Goal: Contribute content: Contribute content

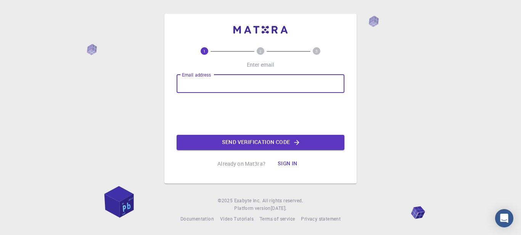
type input "[EMAIL_ADDRESS][DOMAIN_NAME]"
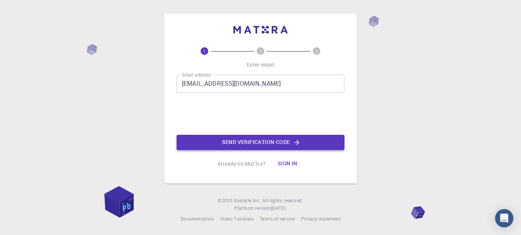
click at [255, 138] on button "Send verification code" at bounding box center [261, 142] width 168 height 15
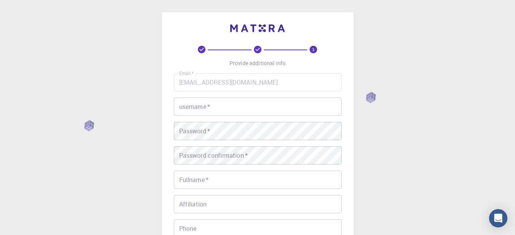
drag, startPoint x: 221, startPoint y: 96, endPoint x: 220, endPoint y: 107, distance: 11.1
click at [220, 107] on input "username   *" at bounding box center [258, 107] width 168 height 18
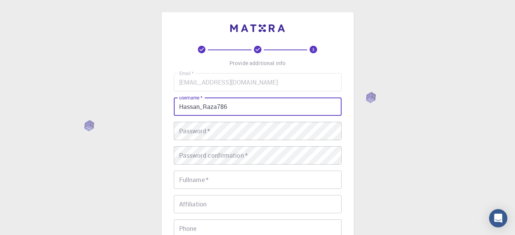
type input "Hassan_Raza786"
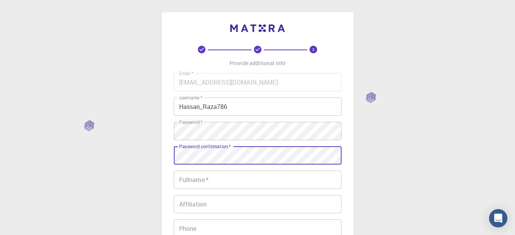
click at [231, 175] on input "Fullname   *" at bounding box center [258, 180] width 168 height 18
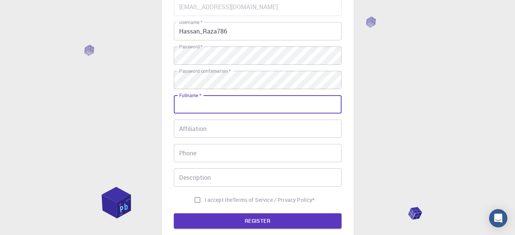
scroll to position [76, 0]
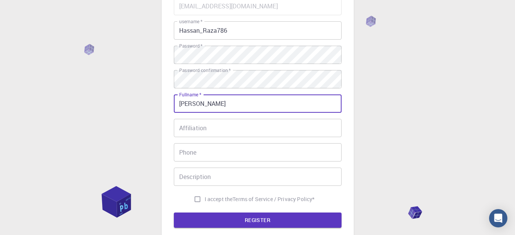
type input "[PERSON_NAME]"
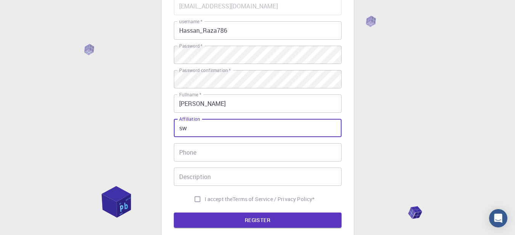
type input "s"
paste input "University"
paste input "[PERSON_NAME][STREET_ADDRESS]"
type input "[GEOGRAPHIC_DATA], [PERSON_NAME][STREET_ADDRESS]"
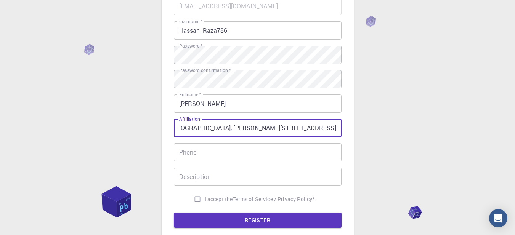
click at [198, 157] on input "Phone" at bounding box center [258, 152] width 168 height 18
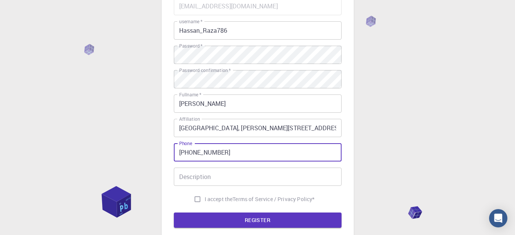
type input "[PHONE_NUMBER]"
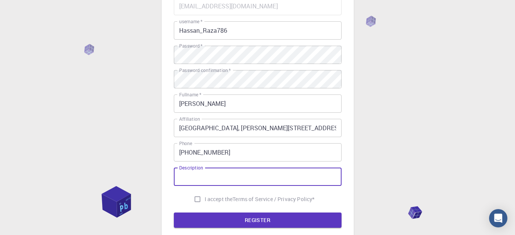
click at [190, 205] on input "I accept the Terms of Service / Privacy Policy *" at bounding box center [197, 199] width 14 height 14
checkbox input "true"
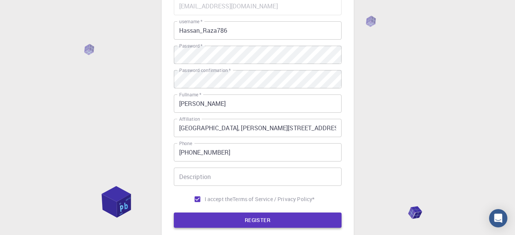
click at [209, 217] on button "REGISTER" at bounding box center [258, 220] width 168 height 15
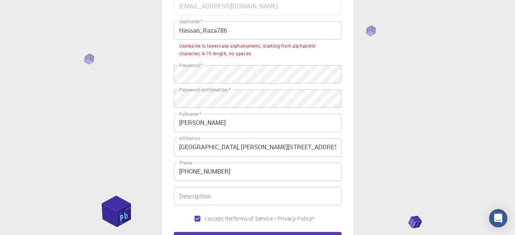
scroll to position [51, 0]
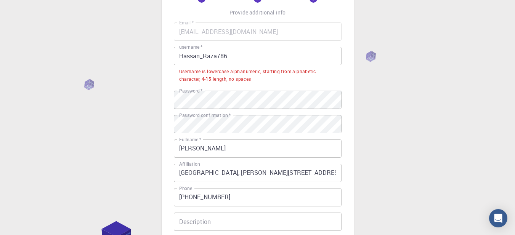
click at [209, 54] on input "Hassan_Raza786" at bounding box center [258, 56] width 168 height 18
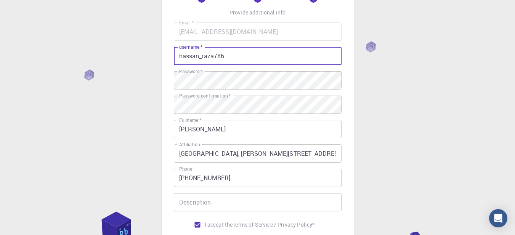
scroll to position [154, 0]
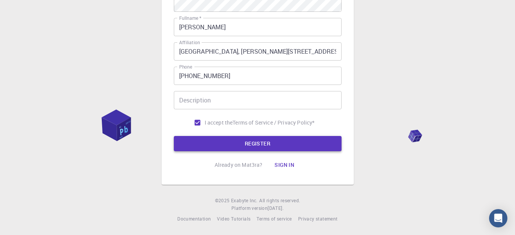
click at [249, 145] on button "REGISTER" at bounding box center [258, 143] width 168 height 15
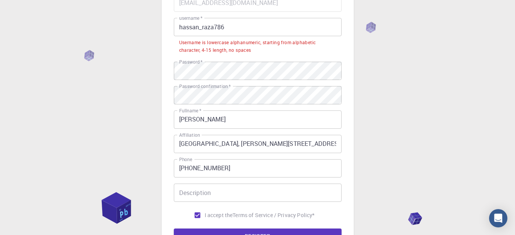
scroll to position [71, 0]
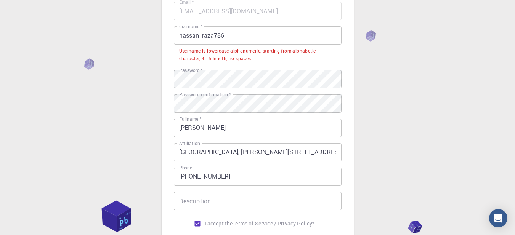
drag, startPoint x: 178, startPoint y: 35, endPoint x: 188, endPoint y: 47, distance: 15.7
click at [178, 35] on input "hassan_raza786" at bounding box center [258, 35] width 168 height 18
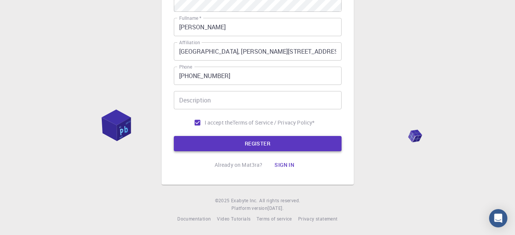
click at [234, 144] on button "REGISTER" at bounding box center [258, 143] width 168 height 15
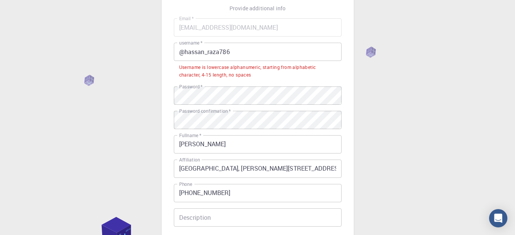
scroll to position [46, 0]
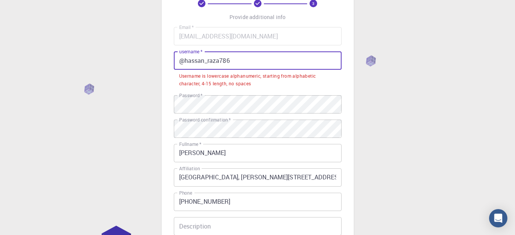
click at [206, 61] on input "@hassan_raza786" at bounding box center [258, 60] width 168 height 18
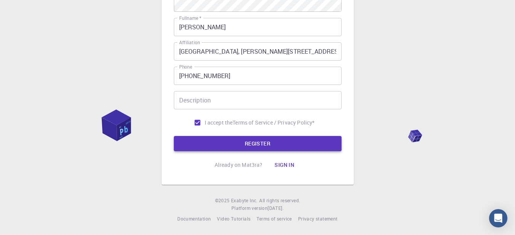
click at [240, 146] on button "REGISTER" at bounding box center [258, 143] width 168 height 15
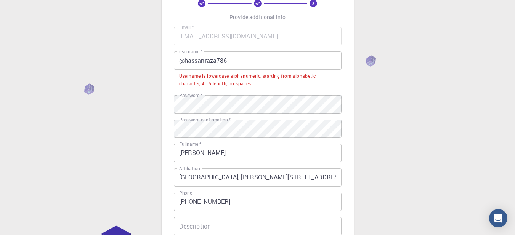
click at [239, 61] on input "@hassanraza786" at bounding box center [258, 60] width 168 height 18
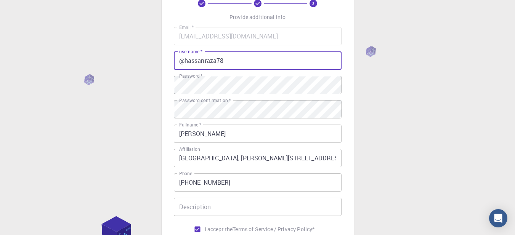
type input "@hassanraza7"
type input "hassanraza786"
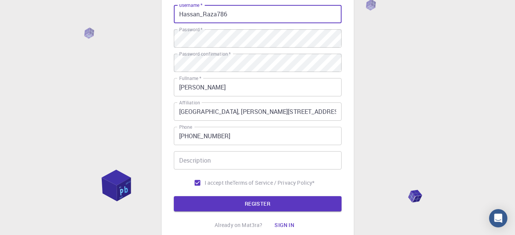
scroll to position [154, 0]
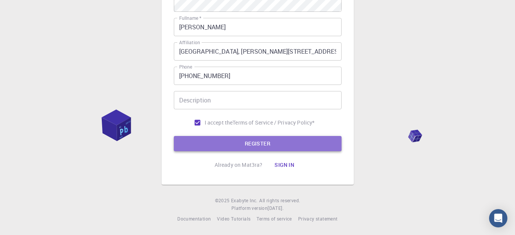
click at [235, 140] on button "REGISTER" at bounding box center [258, 143] width 168 height 15
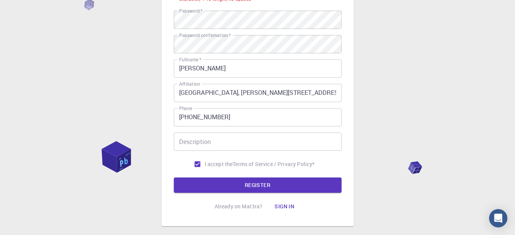
scroll to position [21, 0]
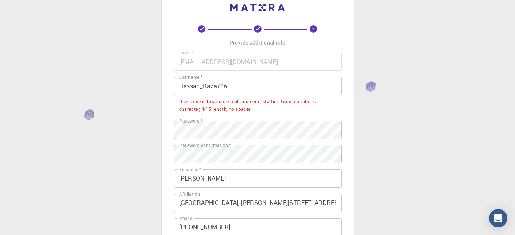
click at [211, 100] on div "Username is lowercase alphanumeric, starting from alphabetic character, 4-15 le…" at bounding box center [257, 105] width 157 height 15
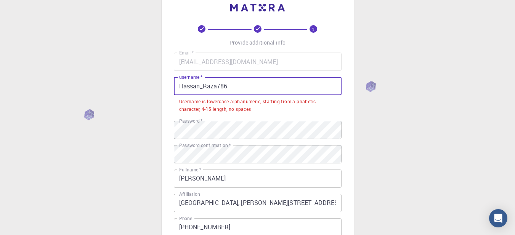
click at [207, 82] on input "Hassan_Raza786" at bounding box center [258, 86] width 168 height 18
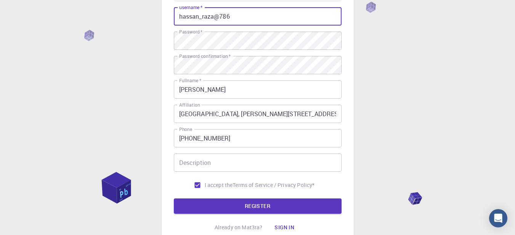
scroll to position [154, 0]
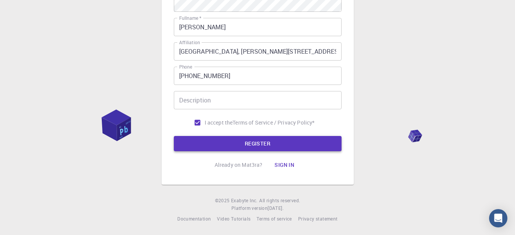
click at [232, 143] on button "REGISTER" at bounding box center [258, 143] width 168 height 15
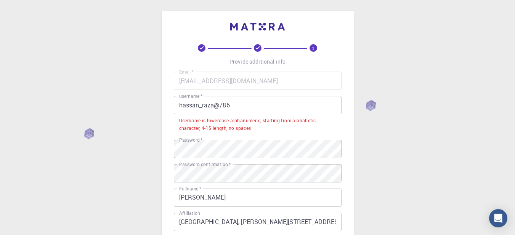
scroll to position [0, 0]
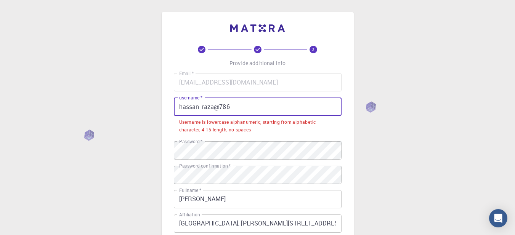
click at [236, 106] on input "hassan_raza@786" at bounding box center [258, 107] width 168 height 18
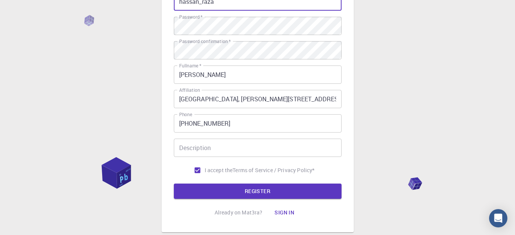
scroll to position [154, 0]
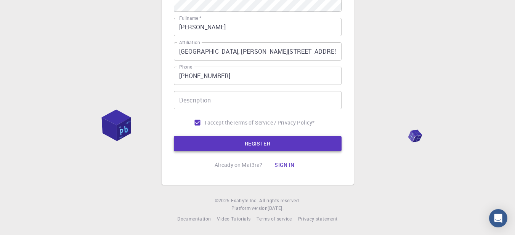
click at [268, 144] on button "REGISTER" at bounding box center [258, 143] width 168 height 15
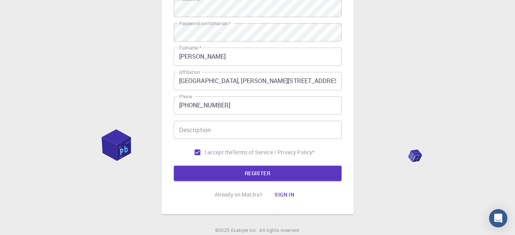
scroll to position [71, 0]
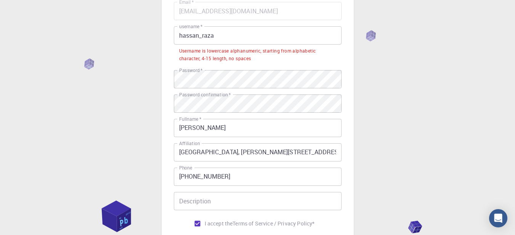
drag, startPoint x: 201, startPoint y: 37, endPoint x: 223, endPoint y: 45, distance: 23.5
click at [201, 37] on input "hassan_raza" at bounding box center [258, 35] width 168 height 18
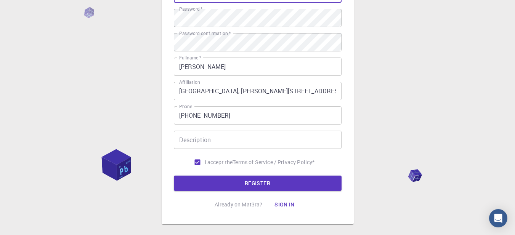
scroll to position [154, 0]
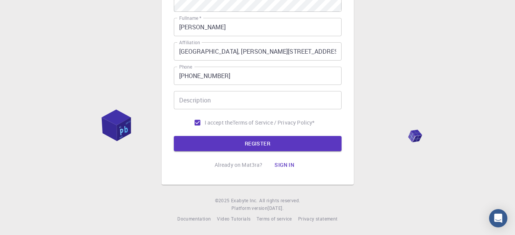
type input "hassanraza786"
click at [224, 161] on p "Already on Mat3ra?" at bounding box center [239, 165] width 48 height 8
click at [222, 153] on div "3 Provide additional info Email   * [EMAIL_ADDRESS][DOMAIN_NAME] Email   * user…" at bounding box center [258, 33] width 168 height 280
click at [189, 138] on button "REGISTER" at bounding box center [258, 143] width 168 height 15
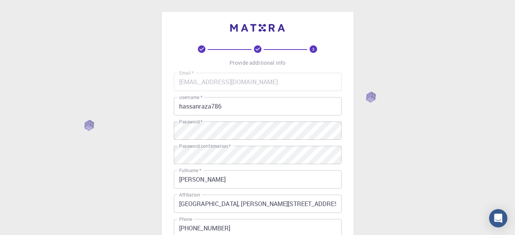
scroll to position [0, 0]
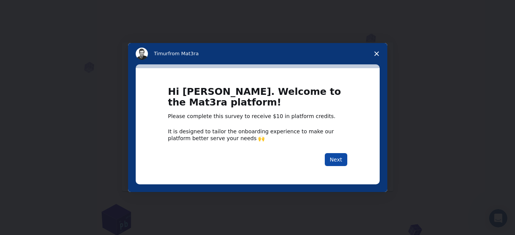
click at [342, 162] on button "Next" at bounding box center [336, 159] width 22 height 13
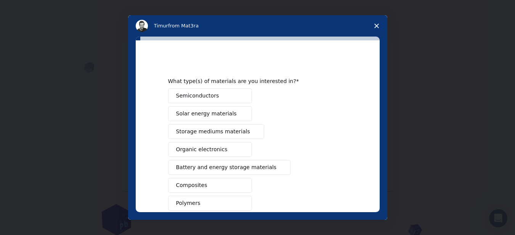
click at [197, 101] on button "Semiconductors" at bounding box center [210, 95] width 84 height 15
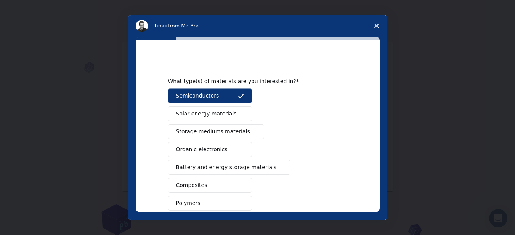
click at [204, 115] on span "Solar energy materials" at bounding box center [206, 114] width 61 height 8
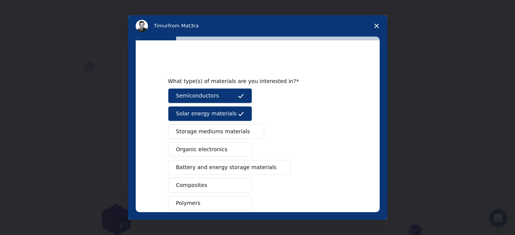
click at [204, 115] on span "Solar energy materials" at bounding box center [206, 114] width 61 height 8
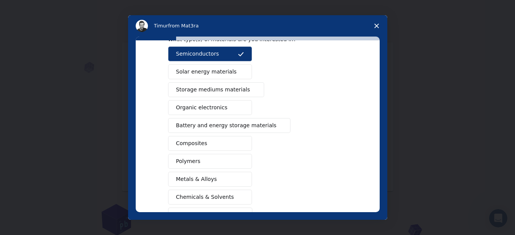
scroll to position [51, 0]
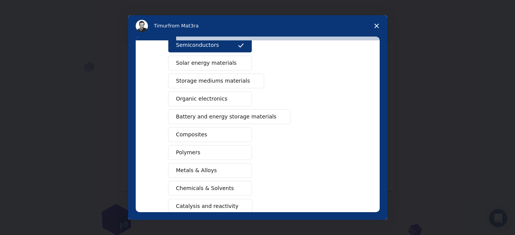
click at [225, 150] on button "Polymers" at bounding box center [210, 152] width 84 height 15
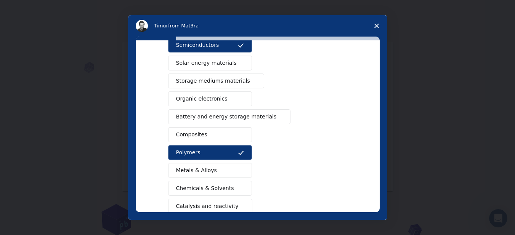
click at [228, 192] on button "Chemicals & Solvents" at bounding box center [210, 188] width 84 height 15
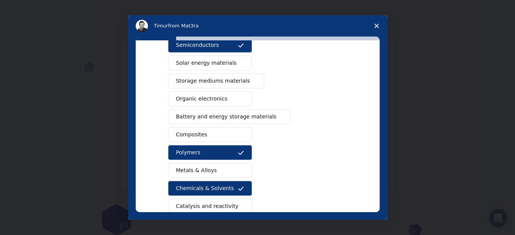
click at [208, 132] on button "Composites" at bounding box center [210, 134] width 84 height 15
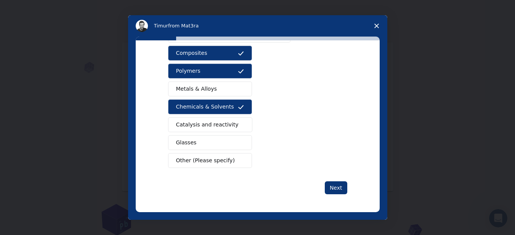
scroll to position [133, 0]
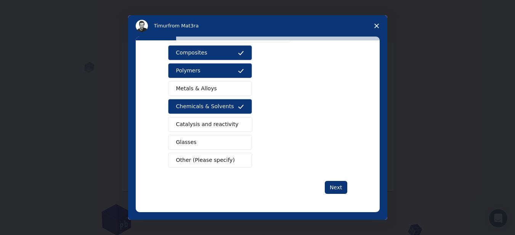
click at [197, 128] on span "Catalysis and reactivity" at bounding box center [207, 124] width 63 height 8
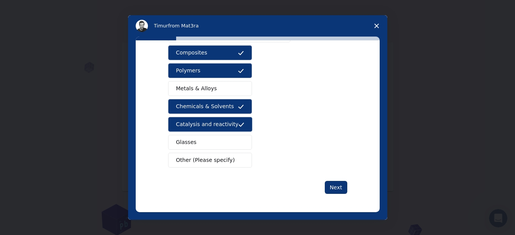
click at [212, 163] on span "Other (Please specify)" at bounding box center [205, 160] width 59 height 8
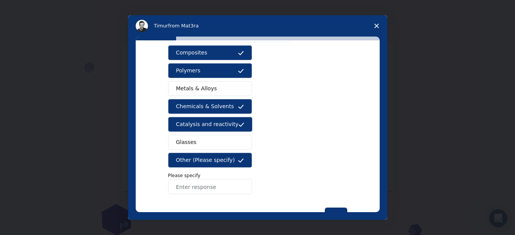
click at [205, 183] on input "Enter response" at bounding box center [210, 186] width 84 height 15
click at [176, 189] on input "Funtional Materials" at bounding box center [210, 186] width 84 height 15
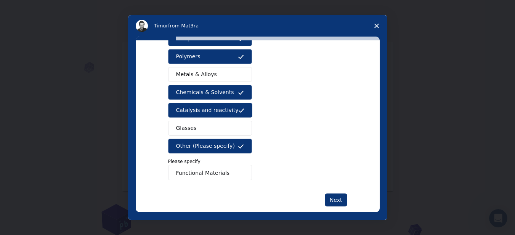
scroll to position [159, 0]
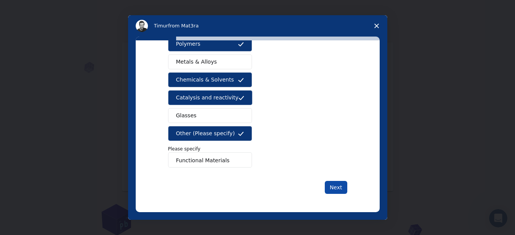
type input "Functional Materials"
click at [331, 190] on button "Next" at bounding box center [336, 187] width 22 height 13
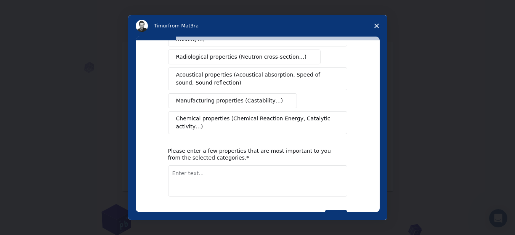
scroll to position [0, 0]
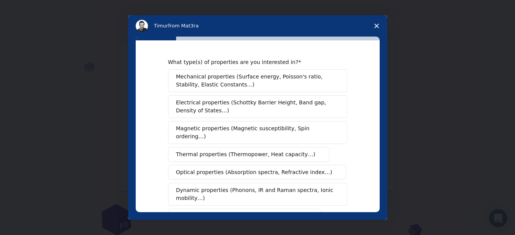
click at [220, 89] on button "Mechanical properties (Surface energy, Poisson's ratio, Stability, Elastic Cons…" at bounding box center [257, 80] width 179 height 23
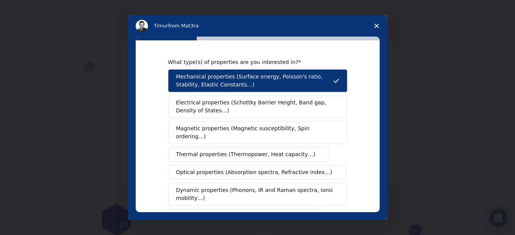
click at [219, 107] on span "Electrical properties (Schottky Barrier Height, Band gap, Density of States…)" at bounding box center [255, 107] width 159 height 16
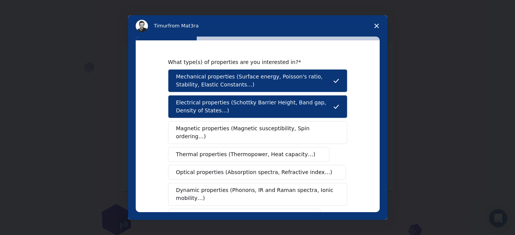
click at [216, 126] on span "Magnetic properties (Magnetic susceptibility, Spin ordering…)" at bounding box center [254, 133] width 157 height 16
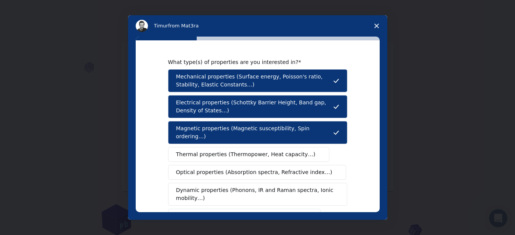
click at [217, 151] on span "Thermal properties (Thermopower, Heat capacity…)" at bounding box center [246, 155] width 140 height 8
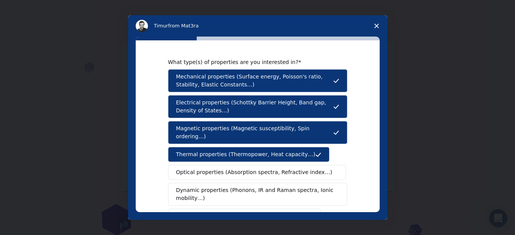
click at [222, 168] on span "Optical properties (Absorption spectra, Refractive index…)" at bounding box center [254, 172] width 156 height 8
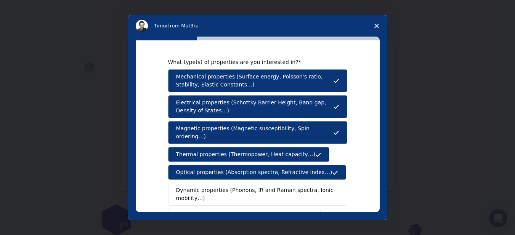
click at [228, 186] on span "Dynamic properties (Phonons, IR and Raman spectra, Ionic mobility…)" at bounding box center [255, 194] width 158 height 16
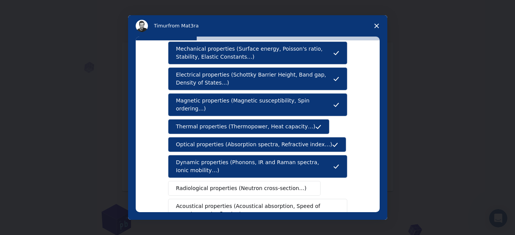
scroll to position [51, 0]
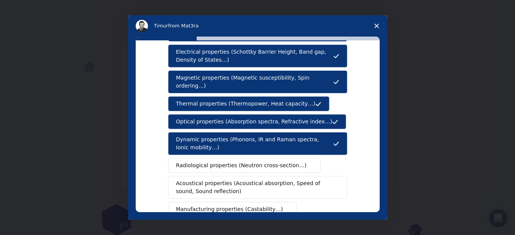
click at [215, 162] on span "Radiological properties (Neutron cross-section…)" at bounding box center [241, 166] width 131 height 8
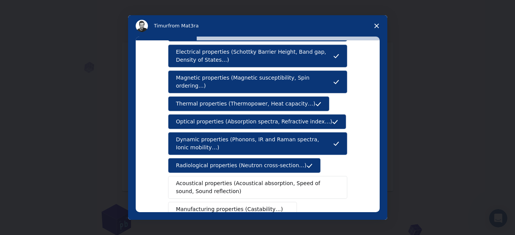
click at [223, 183] on span "Acoustical properties (Acoustical absorption, Speed of sound, Sound reflection)" at bounding box center [255, 188] width 159 height 16
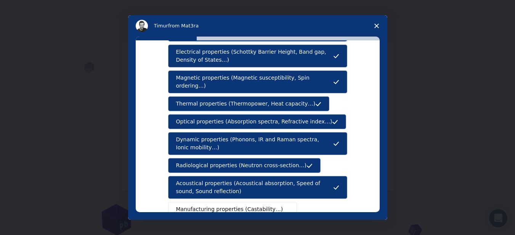
scroll to position [102, 0]
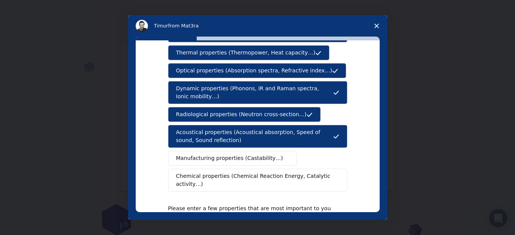
click at [262, 130] on span "Acoustical properties (Acoustical absorption, Speed of sound, Sound reflection)" at bounding box center [254, 136] width 157 height 16
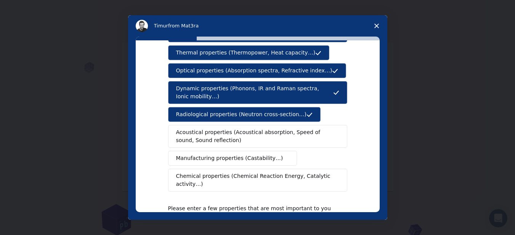
click at [247, 154] on span "Manufacturing properties (Castability…)" at bounding box center [229, 158] width 107 height 8
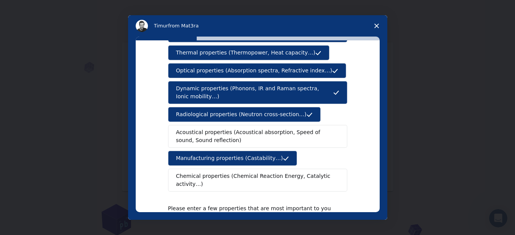
click at [245, 172] on span "Chemical properties (Chemical Reaction Energy, Catalytic activity…)" at bounding box center [255, 180] width 158 height 16
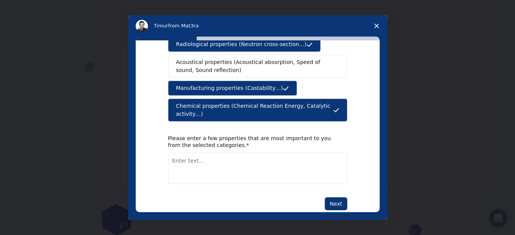
scroll to position [172, 0]
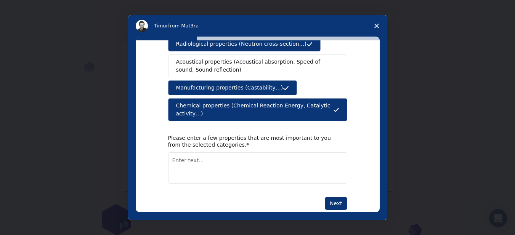
click at [239, 152] on textarea "Enter text..." at bounding box center [257, 167] width 179 height 31
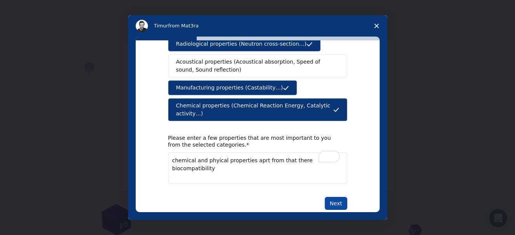
type textarea "chemical and phyical properties aprt from that there biocompatibility"
click at [338, 197] on button "Next" at bounding box center [336, 203] width 22 height 13
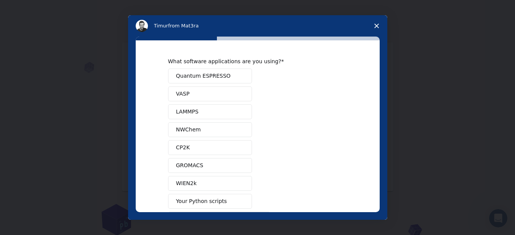
scroll to position [0, 0]
click at [226, 77] on button "Quantum ESPRESSO" at bounding box center [210, 76] width 84 height 15
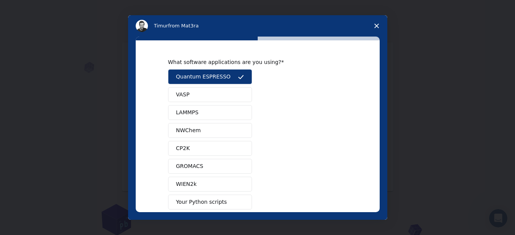
scroll to position [51, 0]
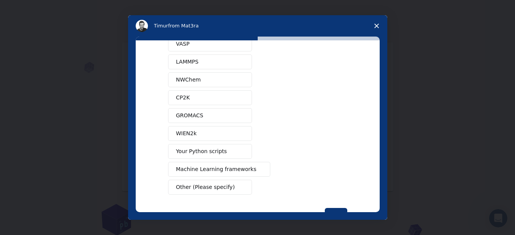
click at [190, 72] on button "NWChem" at bounding box center [210, 79] width 84 height 15
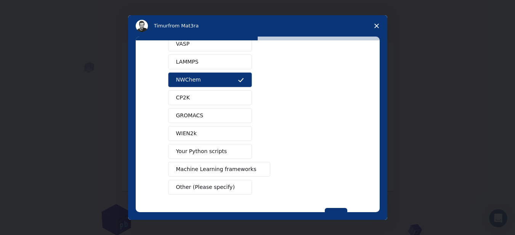
click at [193, 122] on button "GROMACS" at bounding box center [210, 115] width 84 height 15
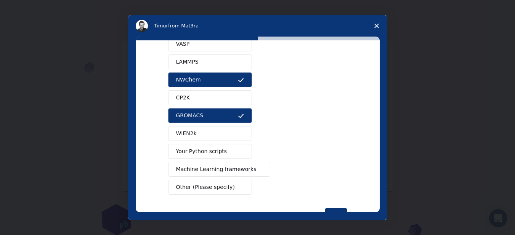
click at [214, 148] on span "Your Python scripts" at bounding box center [201, 152] width 51 height 8
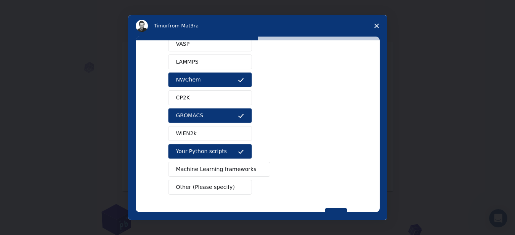
click at [225, 168] on span "Machine Learning frameworks" at bounding box center [216, 169] width 80 height 8
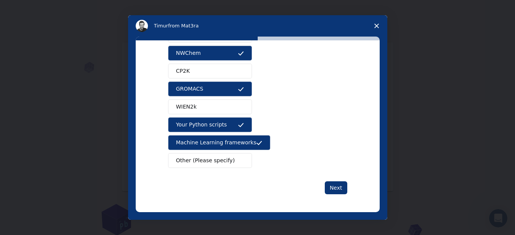
scroll to position [78, 0]
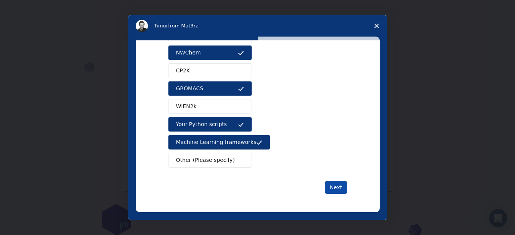
click at [331, 183] on button "Next" at bounding box center [336, 187] width 22 height 13
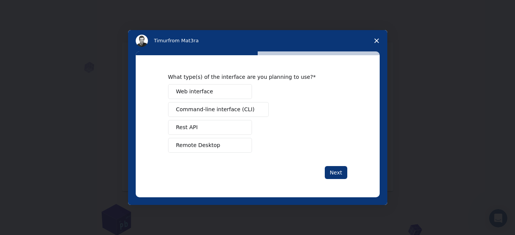
click at [255, 109] on span "Intercom messenger" at bounding box center [258, 110] width 6 height 6
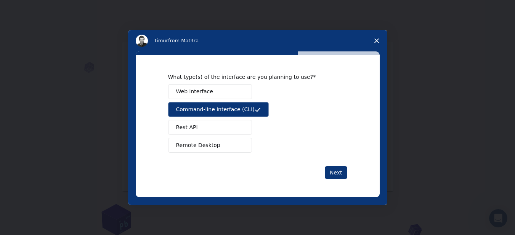
click at [238, 124] on button "Rest API" at bounding box center [210, 127] width 84 height 15
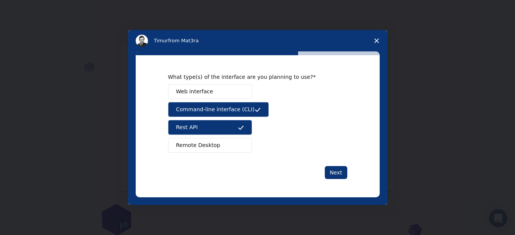
click at [207, 89] on span "Web interface" at bounding box center [194, 92] width 37 height 8
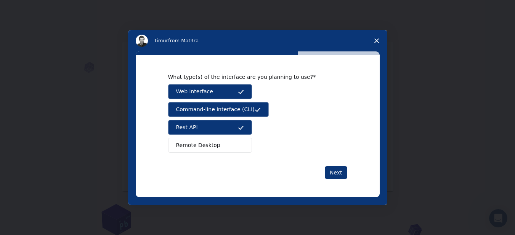
click at [228, 140] on button "Remote Desktop" at bounding box center [210, 145] width 84 height 15
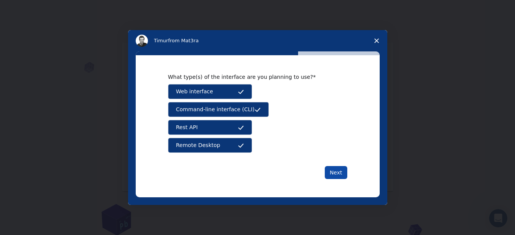
click at [334, 174] on button "Next" at bounding box center [336, 172] width 22 height 13
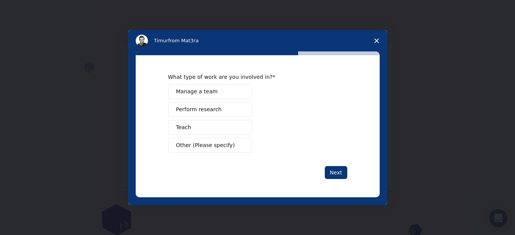
click at [214, 132] on button "Teach" at bounding box center [210, 127] width 84 height 15
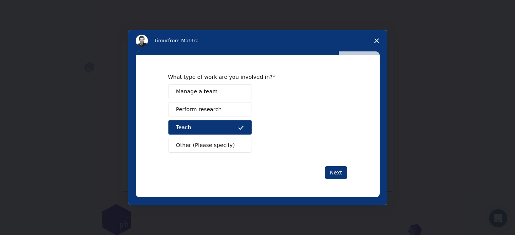
click at [202, 106] on span "Perform research" at bounding box center [199, 110] width 46 height 8
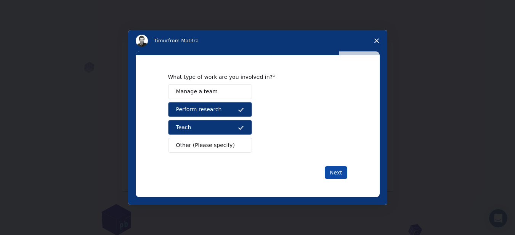
click at [344, 174] on button "Next" at bounding box center [336, 172] width 22 height 13
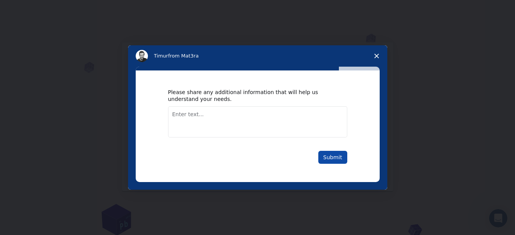
click at [328, 162] on button "Submit" at bounding box center [332, 157] width 29 height 13
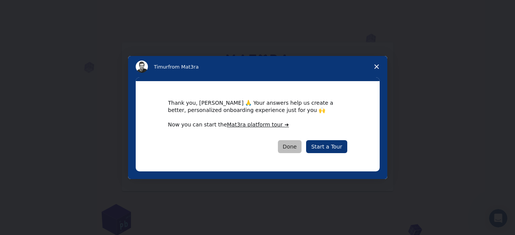
click at [291, 149] on button "Done" at bounding box center [290, 146] width 24 height 13
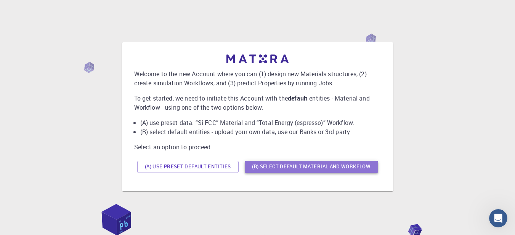
click at [293, 165] on button "(B) Select default material and workflow" at bounding box center [311, 167] width 133 height 12
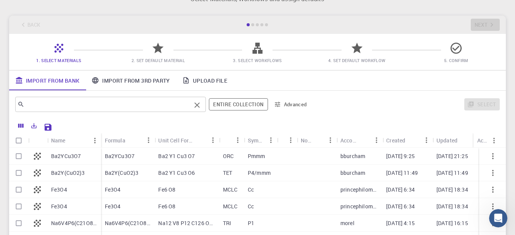
scroll to position [51, 0]
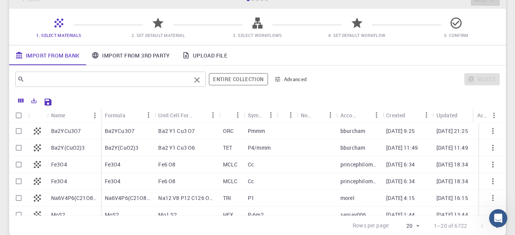
click at [107, 79] on input "text" at bounding box center [107, 79] width 167 height 11
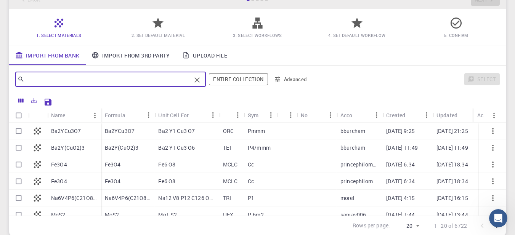
click at [19, 164] on input "Select row" at bounding box center [18, 164] width 14 height 14
checkbox input "true"
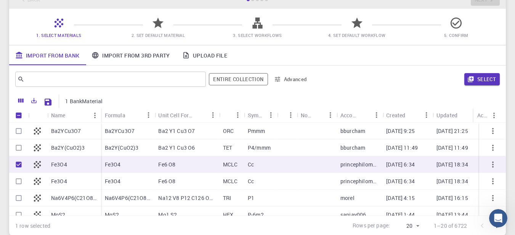
click at [15, 165] on input "Unselect row" at bounding box center [18, 164] width 14 height 14
checkbox input "false"
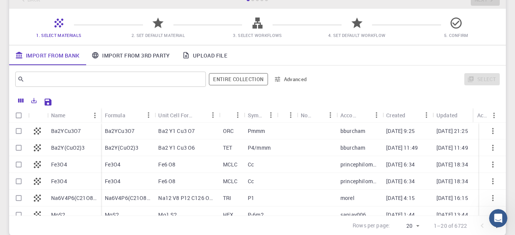
click at [283, 78] on button "Advanced" at bounding box center [291, 79] width 40 height 12
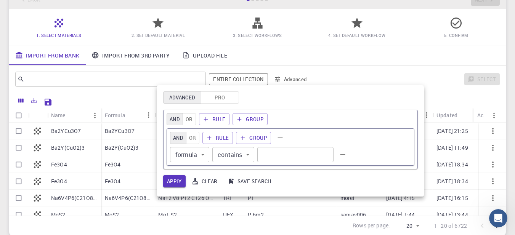
click at [347, 77] on div at bounding box center [257, 117] width 515 height 235
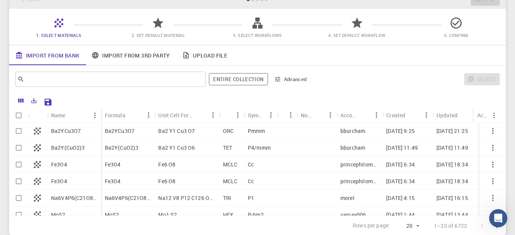
click at [151, 51] on link "Import From 3rd Party" at bounding box center [130, 55] width 90 height 20
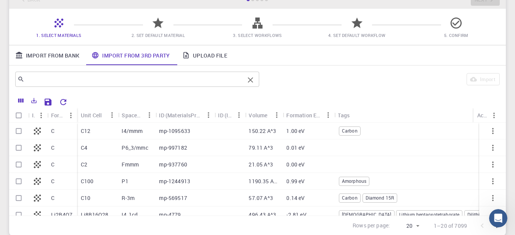
click at [50, 79] on input "text" at bounding box center [134, 79] width 220 height 11
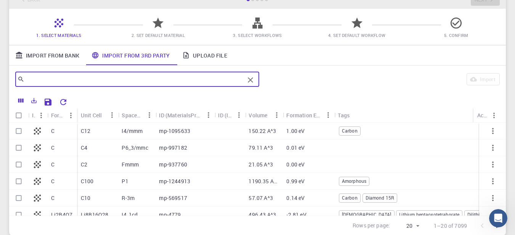
click at [33, 56] on link "Import From Bank" at bounding box center [47, 55] width 76 height 20
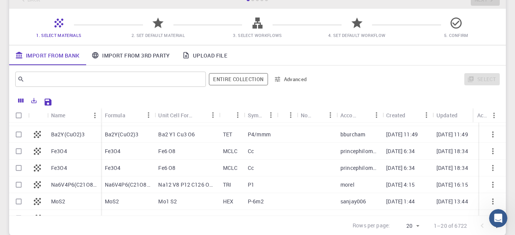
scroll to position [26, 0]
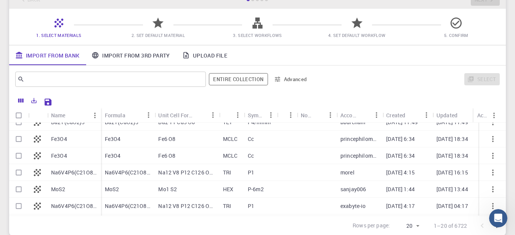
click at [19, 143] on input "Select row" at bounding box center [18, 139] width 14 height 14
checkbox input "true"
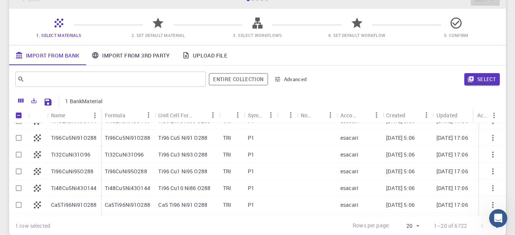
scroll to position [178, 0]
click at [87, 86] on div "​" at bounding box center [110, 79] width 191 height 15
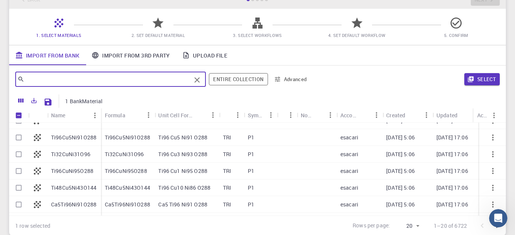
paste input "Ni0.5Co0.5Pr0.2Fe1.8O4"
type input "Ni0.5Co0.5Pr0.2Fe1.8O4"
checkbox input "false"
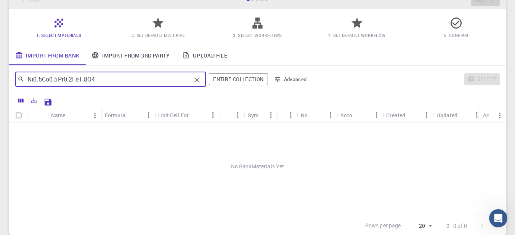
scroll to position [0, 0]
type input "F"
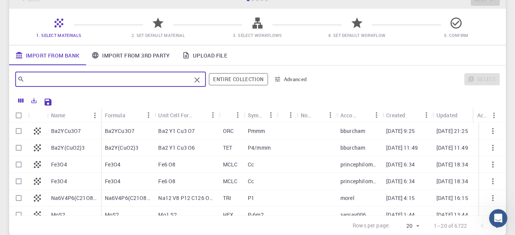
click at [18, 168] on input "Select row" at bounding box center [18, 164] width 14 height 14
checkbox input "true"
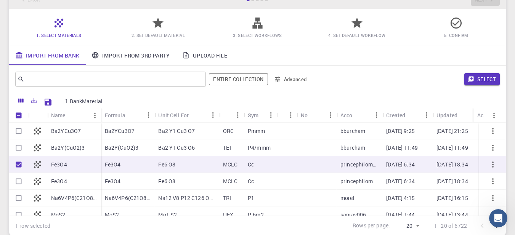
checkbox input "true"
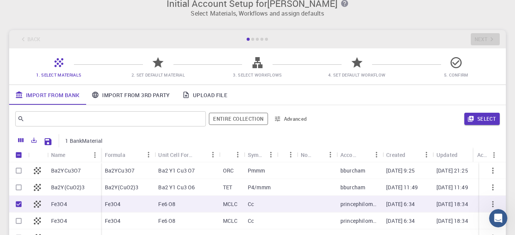
scroll to position [10, 0]
click at [488, 119] on button "Select" at bounding box center [481, 120] width 35 height 12
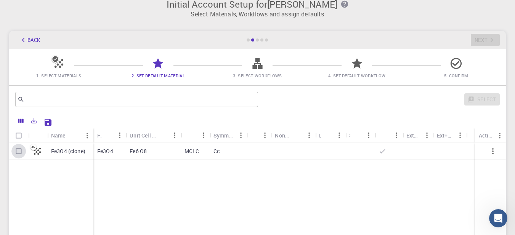
click at [20, 148] on input "Select row" at bounding box center [18, 151] width 14 height 14
checkbox input "true"
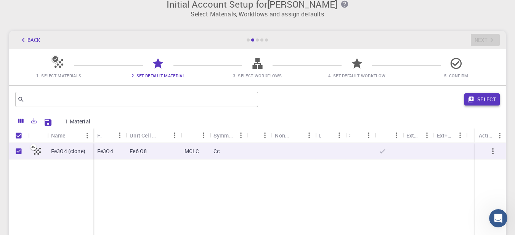
click at [481, 95] on button "Select" at bounding box center [481, 99] width 35 height 12
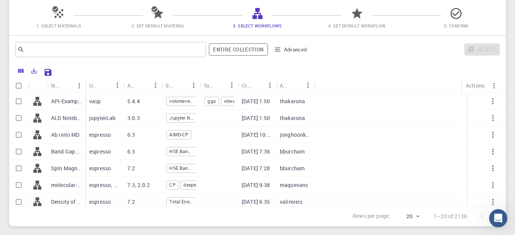
scroll to position [61, 0]
click at [14, 120] on input "Select row" at bounding box center [18, 117] width 14 height 14
checkbox input "true"
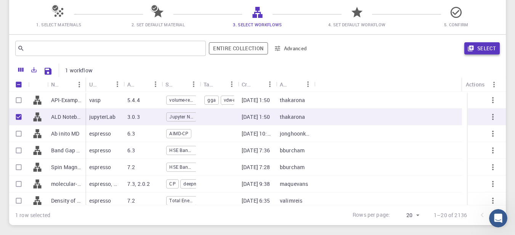
click at [481, 52] on button "Select" at bounding box center [481, 48] width 35 height 12
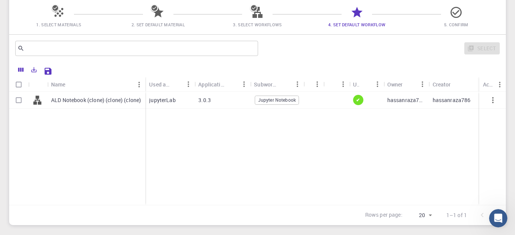
click at [21, 87] on input "Select all rows" at bounding box center [18, 84] width 14 height 14
checkbox input "true"
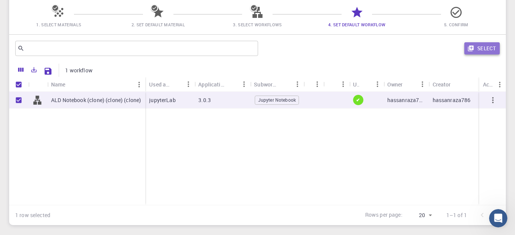
click at [478, 48] on button "Select" at bounding box center [481, 48] width 35 height 12
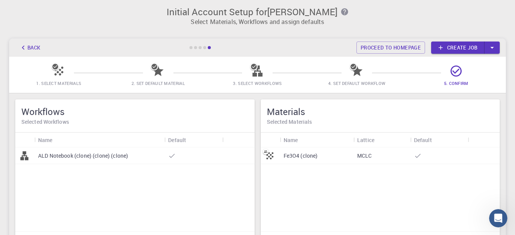
scroll to position [3, 0]
click at [493, 47] on icon "button" at bounding box center [491, 48] width 3 height 2
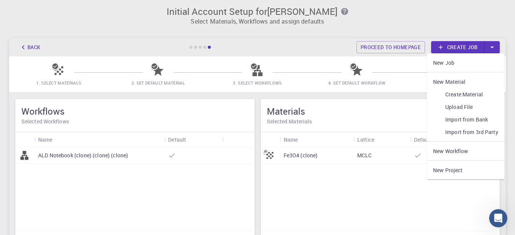
click at [461, 48] on link "Create job" at bounding box center [457, 47] width 53 height 12
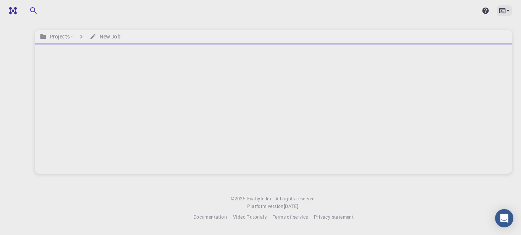
click at [506, 6] on div at bounding box center [504, 10] width 15 height 11
click at [134, 235] on div at bounding box center [260, 239] width 521 height 0
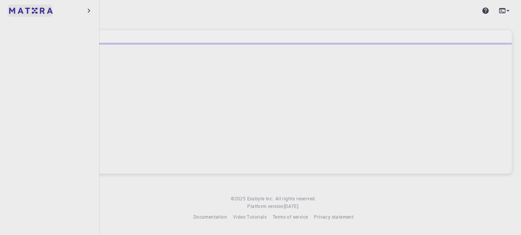
click at [13, 9] on img at bounding box center [14, 11] width 11 height 8
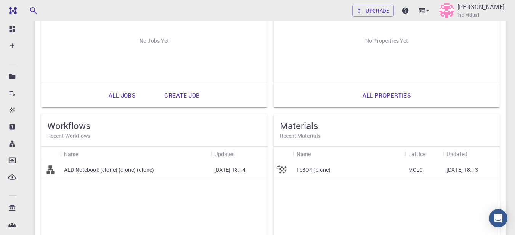
scroll to position [152, 0]
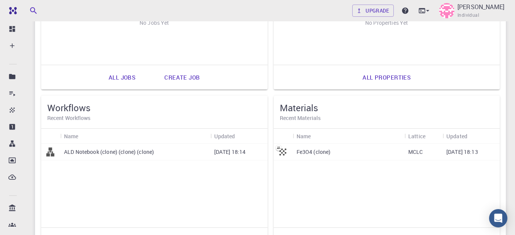
click at [188, 155] on div "ALD Notebook (clone) (clone) (clone)" at bounding box center [135, 152] width 150 height 17
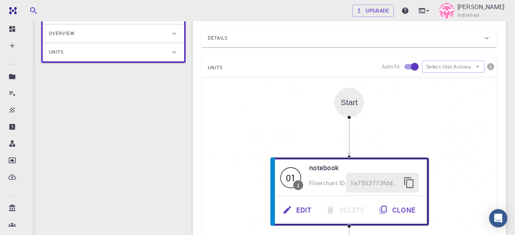
scroll to position [102, 0]
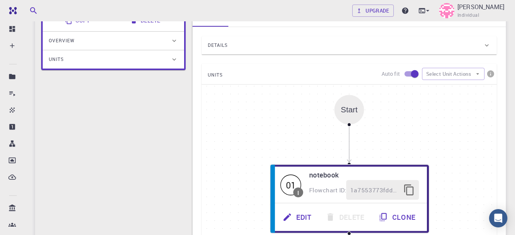
click at [404, 75] on input "checkbox" at bounding box center [414, 74] width 43 height 14
click at [404, 75] on input "checkbox" at bounding box center [406, 74] width 43 height 14
checkbox input "true"
click at [453, 73] on button "Select Unit Actions" at bounding box center [453, 74] width 63 height 12
click at [278, 110] on div "Start 01 I notebook Flowchart ID: 1a7553773fdd1c43f2da09f8 Edit Delete Clone End" at bounding box center [349, 199] width 295 height 229
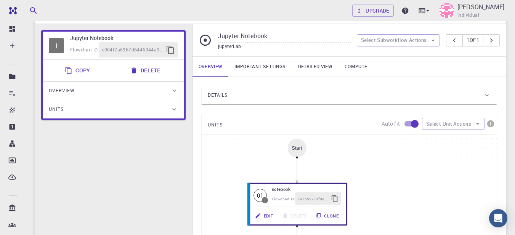
scroll to position [0, 0]
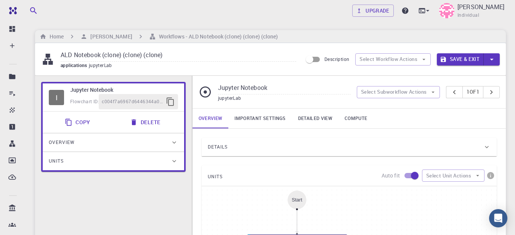
click at [244, 119] on link "Important settings" at bounding box center [259, 119] width 63 height 20
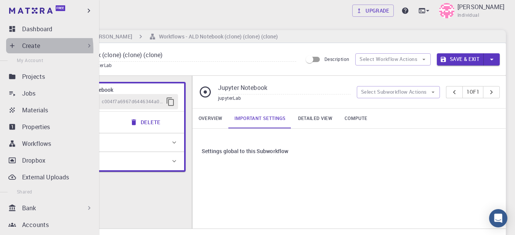
click at [17, 49] on div "Create" at bounding box center [51, 45] width 90 height 15
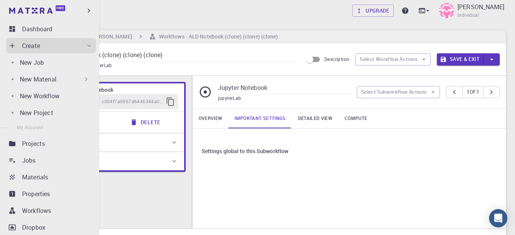
click at [57, 85] on div "New Material" at bounding box center [49, 79] width 87 height 15
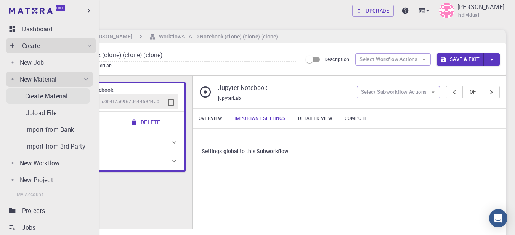
click at [60, 96] on p "Create Material" at bounding box center [46, 95] width 42 height 9
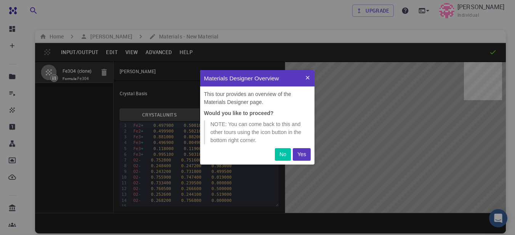
scroll to position [89, 109]
click at [308, 149] on button "Yes" at bounding box center [302, 154] width 18 height 13
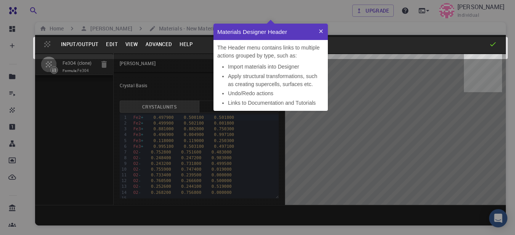
scroll to position [0, 0]
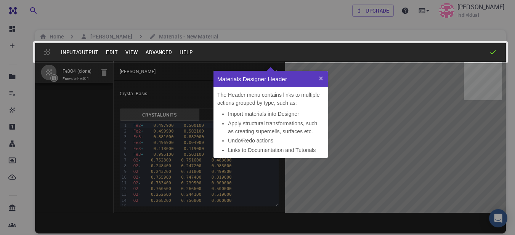
click at [321, 76] on icon at bounding box center [321, 78] width 6 height 6
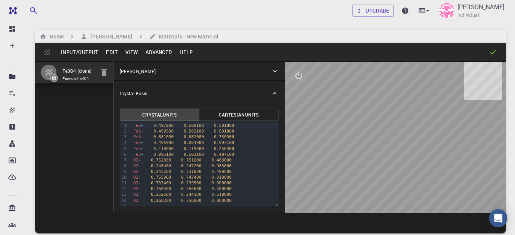
click at [219, 110] on button "Cartesian Units" at bounding box center [239, 115] width 80 height 12
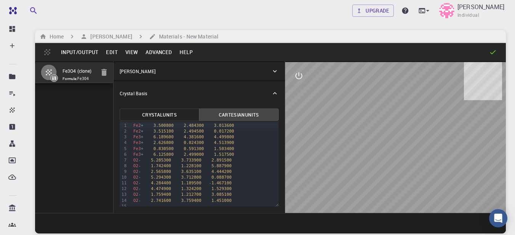
click at [180, 69] on div "Crystal Lattice" at bounding box center [195, 71] width 151 height 7
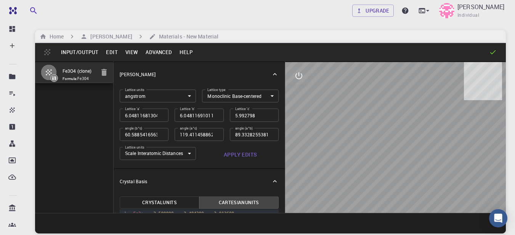
click at [170, 93] on body "Free Dashboard Create New Job New Material Create Material Upload File Import f…" at bounding box center [257, 146] width 515 height 293
click at [170, 93] on div at bounding box center [257, 117] width 515 height 235
click at [202, 91] on body "Free Dashboard Create New Job New Material Create Material Upload File Import f…" at bounding box center [257, 146] width 515 height 293
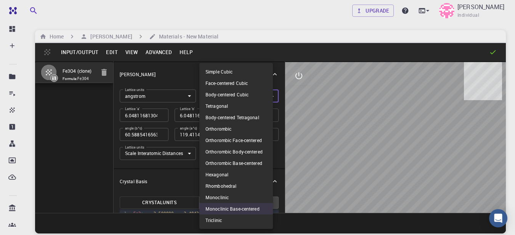
click at [177, 86] on div at bounding box center [257, 117] width 515 height 235
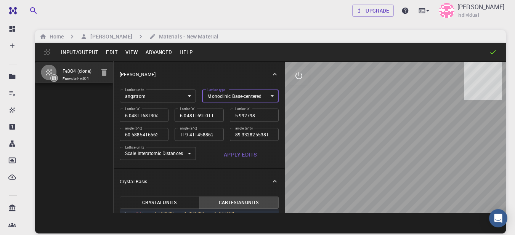
click at [207, 99] on body "Free Dashboard Create New Job New Material Create Material Upload File Import f…" at bounding box center [257, 146] width 515 height 293
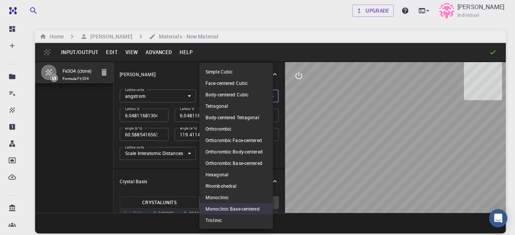
click at [218, 130] on li "Orthorombic" at bounding box center [236, 128] width 74 height 11
type input "ORC"
type input "6.048116813"
type input "6.04811691"
type input "90"
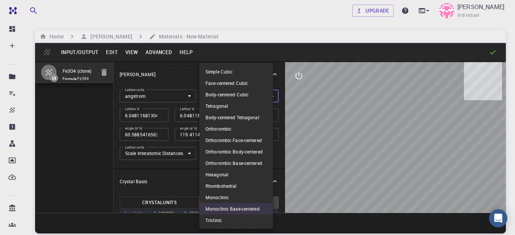
type input "90"
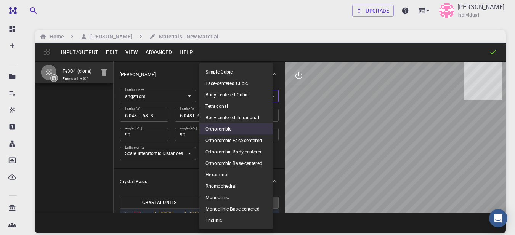
click at [216, 95] on body "Free Dashboard Create New Job New Material Create Material Upload File Import f…" at bounding box center [257, 146] width 515 height 293
click at [223, 71] on li "Simple Cubic" at bounding box center [236, 71] width 74 height 11
type input "CUB"
type input "6.048116813"
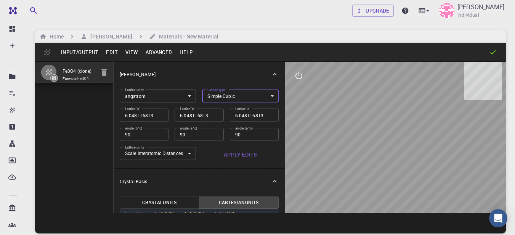
click at [226, 95] on body "Free Dashboard Create New Job New Material Create Material Upload File Import f…" at bounding box center [257, 146] width 515 height 293
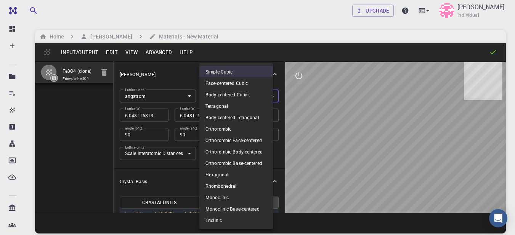
click at [231, 176] on li "Hexagonal" at bounding box center [236, 174] width 74 height 11
type input "HEX"
type input "120"
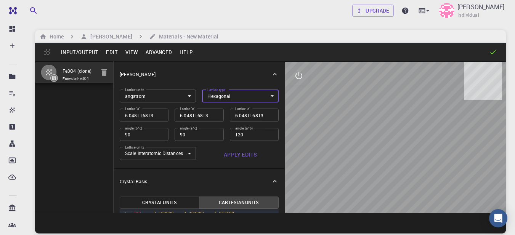
click at [160, 154] on body "Free Dashboard Create New Job New Material Create Material Upload File Import f…" at bounding box center [257, 146] width 515 height 293
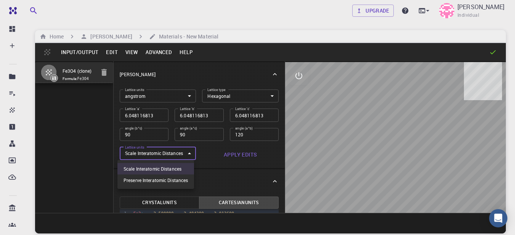
click at [243, 152] on div at bounding box center [257, 117] width 515 height 235
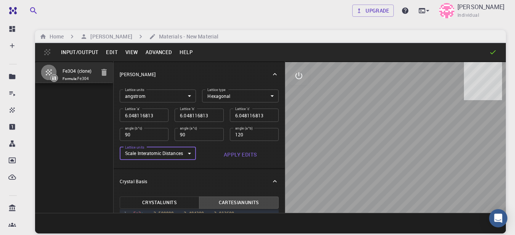
click at [243, 152] on button "Apply Edits" at bounding box center [240, 154] width 77 height 15
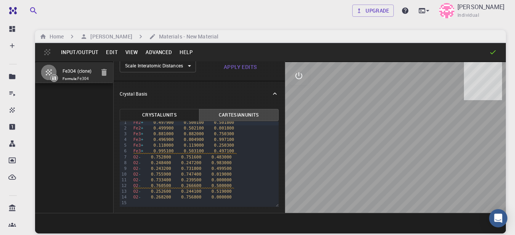
scroll to position [4, 0]
click at [82, 50] on button "Input/Output" at bounding box center [79, 52] width 45 height 12
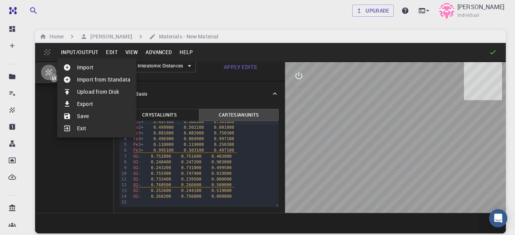
click at [91, 69] on li "Import" at bounding box center [96, 67] width 79 height 12
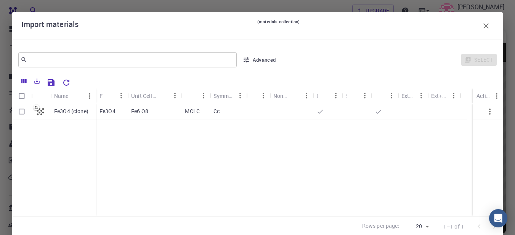
click at [481, 28] on icon "button" at bounding box center [485, 25] width 9 height 9
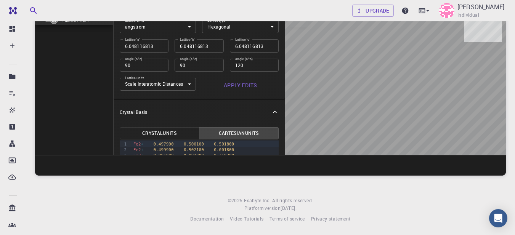
scroll to position [0, 0]
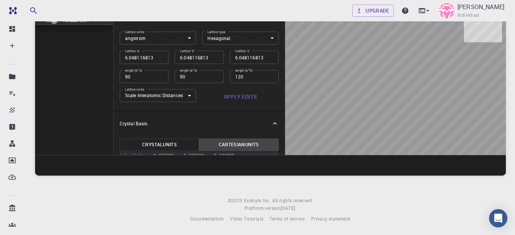
click at [184, 101] on body "Free Dashboard Create New Job New Material Create Material Upload File Import f…" at bounding box center [257, 88] width 515 height 293
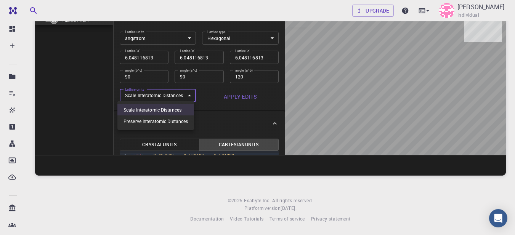
click at [183, 119] on li "Preserve Interatomic Distances" at bounding box center [155, 121] width 77 height 11
type input "1"
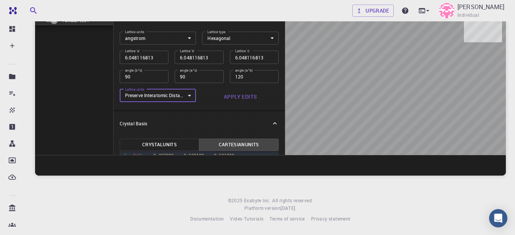
click at [225, 97] on button "Apply Edits" at bounding box center [240, 96] width 77 height 15
click at [179, 139] on button "Crystal Units" at bounding box center [160, 145] width 80 height 12
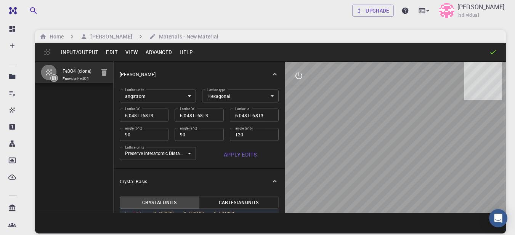
click at [263, 136] on input "120" at bounding box center [254, 134] width 49 height 13
click at [264, 133] on input "120" at bounding box center [254, 134] width 49 height 13
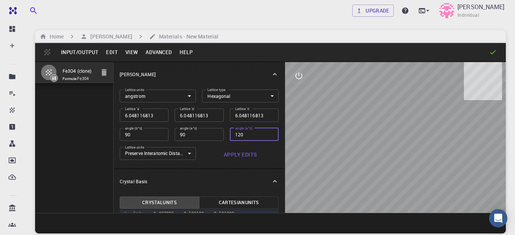
click at [264, 133] on input "120" at bounding box center [254, 134] width 49 height 13
type input "120"
click at [145, 76] on p "Crystal Lattice" at bounding box center [138, 74] width 36 height 7
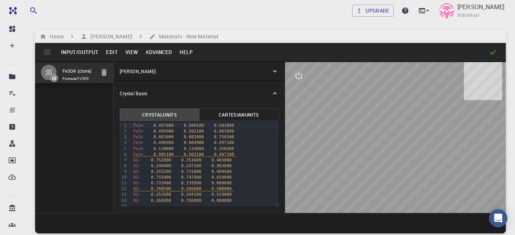
click at [122, 55] on button "View" at bounding box center [132, 52] width 21 height 12
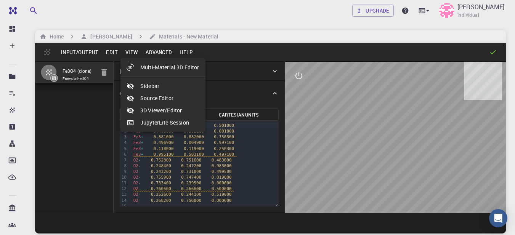
click at [141, 66] on li "Multi-Material 3D Editor" at bounding box center [162, 67] width 85 height 12
select select "Color"
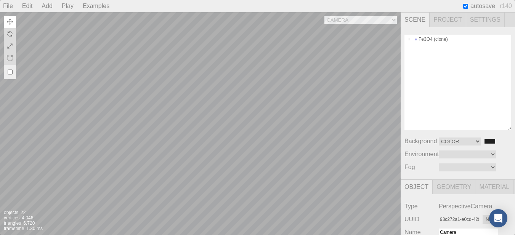
click at [180, 91] on div "Camera OrthographicCamera PerspectiveCamera Objects 22 Vertices 4,046 Triangles…" at bounding box center [200, 123] width 401 height 223
click at [170, 72] on div "Camera OrthographicCamera PerspectiveCamera Objects 22 Vertices 4,046 Triangles…" at bounding box center [200, 123] width 401 height 223
click at [46, 71] on div "Camera OrthographicCamera PerspectiveCamera Objects 22 Vertices 4,046 Triangles…" at bounding box center [200, 123] width 401 height 223
type input "d9c09010-7a61-4c68-8899-a6fc684657a0"
type input "DirectionalLight"
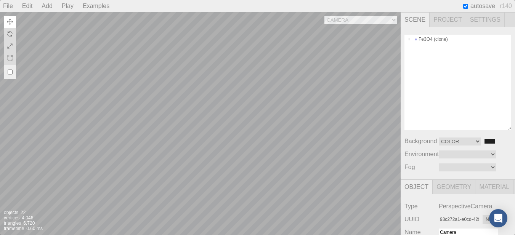
type input "0.192"
type input "-0.962"
type input "1.20"
type input "0.00000"
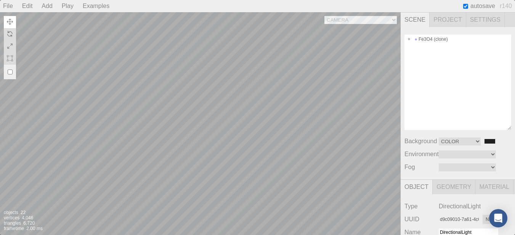
click at [49, 73] on div "Camera OrthographicCamera PerspectiveCamera Objects 22 Vertices 4,046 Triangles…" at bounding box center [200, 123] width 401 height 223
type input "0.180"
type input "0.093"
type input "-0.949"
click at [148, 133] on div "Camera OrthographicCamera PerspectiveCamera Objects 22 Vertices 4,046 Triangles…" at bounding box center [200, 123] width 401 height 223
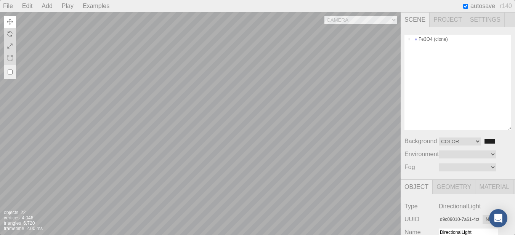
click at [236, 92] on div "Camera OrthographicCamera PerspectiveCamera Objects 22 Vertices 4,046 Triangles…" at bounding box center [200, 123] width 401 height 223
click at [268, 64] on div "Camera OrthographicCamera PerspectiveCamera Objects 22 Vertices 4,046 Triangles…" at bounding box center [200, 123] width 401 height 223
click at [9, 31] on img at bounding box center [10, 34] width 6 height 6
click at [241, 45] on div "Camera OrthographicCamera PerspectiveCamera Objects 22 Vertices 4,046 Triangles…" at bounding box center [200, 123] width 401 height 223
click at [305, 63] on div "Camera OrthographicCamera PerspectiveCamera Objects 22 Vertices 4,046 Triangles…" at bounding box center [200, 123] width 401 height 223
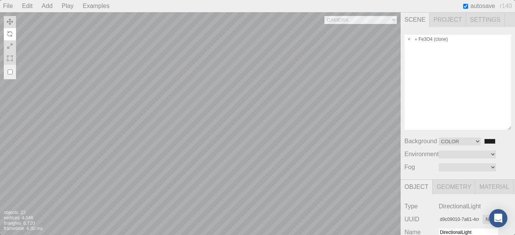
click at [364, 20] on div "Camera OrthographicCamera PerspectiveCamera Objects 22 Vertices 4,046 Triangles…" at bounding box center [200, 123] width 401 height 223
click at [324, 16] on select "Camera OrthographicCamera PerspectiveCamera" at bounding box center [360, 20] width 72 height 8
click at [348, 19] on div "Camera OrthographicCamera PerspectiveCamera Objects 22 Vertices 4,046 Triangles…" at bounding box center [200, 123] width 401 height 223
click at [324, 16] on select "Camera OrthographicCamera PerspectiveCamera" at bounding box center [360, 20] width 72 height 8
click at [283, 160] on div "Camera OrthographicCamera PerspectiveCamera Objects 22 Vertices 4,046 Triangles…" at bounding box center [200, 123] width 401 height 223
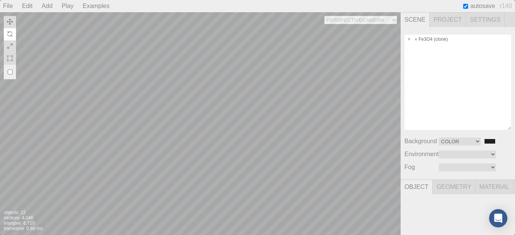
click at [244, 127] on div "Camera OrthographicCamera PerspectiveCamera Objects 22 Vertices 4,046 Triangles…" at bounding box center [200, 123] width 401 height 223
click at [8, 16] on div "Camera OrthographicCamera PerspectiveCamera Objects 22 Vertices 4,046 Triangles…" at bounding box center [200, 123] width 401 height 223
click at [8, 21] on img at bounding box center [10, 22] width 6 height 6
click at [149, 109] on div "Camera OrthographicCamera PerspectiveCamera Objects 22 Vertices 4,046 Triangles…" at bounding box center [200, 123] width 401 height 223
click at [342, 23] on div "Camera OrthographicCamera PerspectiveCamera Objects 22 Vertices 4,046 Triangles…" at bounding box center [200, 123] width 401 height 223
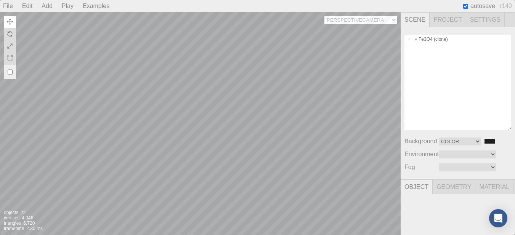
select select "93c272a1-e0cd-429c-b26f-5984ce2b18ff"
click at [324, 16] on select "Camera OrthographicCamera PerspectiveCamera" at bounding box center [360, 20] width 72 height 8
click at [251, 83] on div "Camera OrthographicCamera PerspectiveCamera Objects 22 Vertices 4,046 Triangles…" at bounding box center [200, 123] width 401 height 223
click at [242, 83] on div "Camera OrthographicCamera PerspectiveCamera Objects 22 Vertices 4,046 Triangles…" at bounding box center [200, 123] width 401 height 223
click at [464, 146] on select "Color Texture Equirect" at bounding box center [460, 142] width 42 height 8
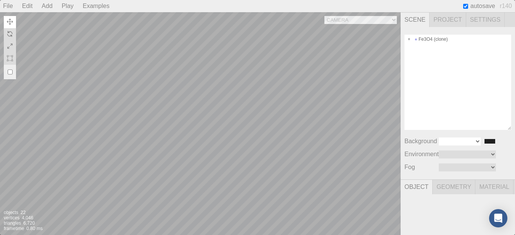
click at [439, 138] on select "Color Texture Equirect" at bounding box center [460, 142] width 42 height 8
click at [462, 139] on select "Color Texture Equirect" at bounding box center [467, 142] width 57 height 8
click at [439, 138] on select "Color Texture Equirect" at bounding box center [467, 142] width 57 height 8
click at [451, 142] on select "Color Texture Equirect" at bounding box center [460, 142] width 42 height 8
click at [451, 143] on select "Color Texture Equirect" at bounding box center [460, 142] width 42 height 8
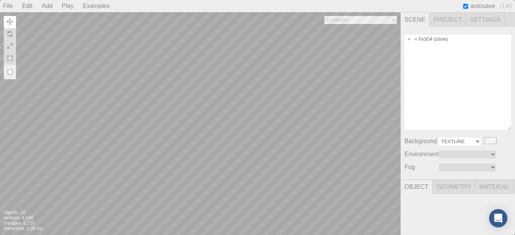
select select "Color"
click at [439, 138] on select "Color Texture Equirect" at bounding box center [460, 142] width 42 height 8
click at [452, 152] on select "Equirect ModelViewer" at bounding box center [467, 155] width 57 height 8
select select "ModelViewer"
click at [439, 151] on select "Equirect ModelViewer" at bounding box center [467, 155] width 57 height 8
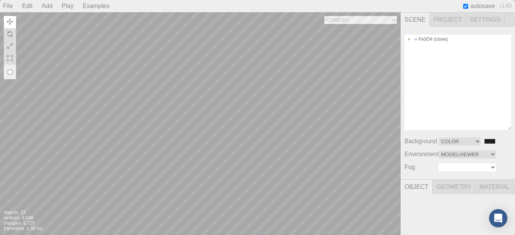
click at [461, 168] on select "Linear Exponential" at bounding box center [467, 168] width 57 height 8
click at [439, 164] on select "Linear Exponential" at bounding box center [467, 168] width 57 height 8
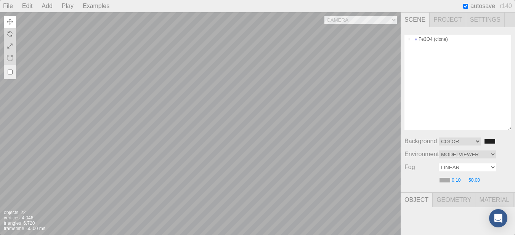
click at [458, 170] on select "Linear Exponential" at bounding box center [467, 168] width 57 height 8
select select "FogExp2"
click at [439, 164] on select "Linear Exponential" at bounding box center [467, 168] width 57 height 8
click at [450, 201] on span "Geometry" at bounding box center [454, 200] width 43 height 14
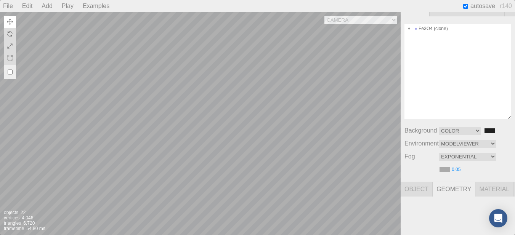
scroll to position [15, 0]
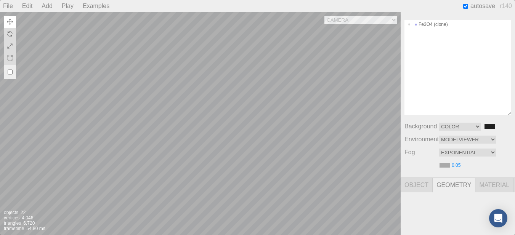
click at [413, 183] on span "Object" at bounding box center [417, 185] width 32 height 14
drag, startPoint x: 371, startPoint y: 218, endPoint x: 355, endPoint y: 195, distance: 28.0
click at [369, 212] on div at bounding box center [376, 210] width 49 height 49
click at [312, 152] on div "Camera OrthographicCamera PerspectiveCamera Objects 22 Vertices 4,046 Triangles…" at bounding box center [200, 123] width 401 height 223
click at [239, 150] on div "Camera OrthographicCamera PerspectiveCamera Objects 22 Vertices 4,046 Triangles…" at bounding box center [200, 123] width 401 height 223
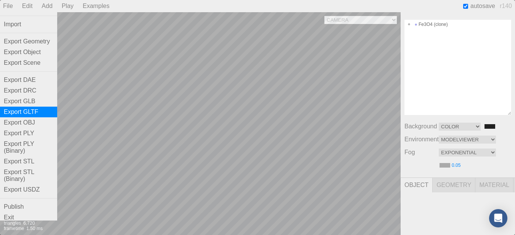
scroll to position [0, 0]
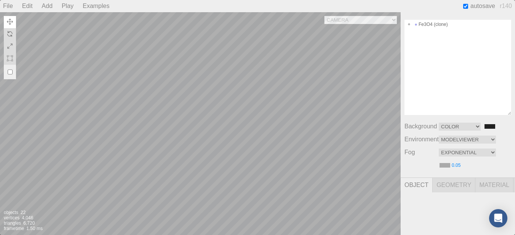
click at [66, 11] on div "Play" at bounding box center [68, 6] width 18 height 12
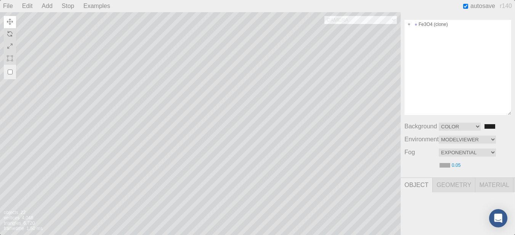
click at [66, 11] on div "Stop" at bounding box center [68, 6] width 19 height 12
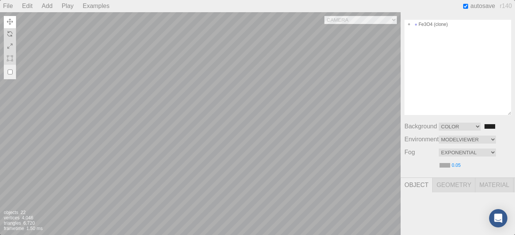
click at [66, 11] on div "Play" at bounding box center [68, 6] width 18 height 12
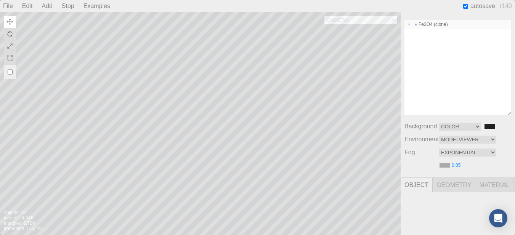
click at [408, 24] on span at bounding box center [408, 24] width 5 height 5
type input "0.050"
type input "0e27dbe7-d73b-4f3b-8a90-5db98dfe79c5"
type input "Fe3O4 (clone)"
type input "0.000"
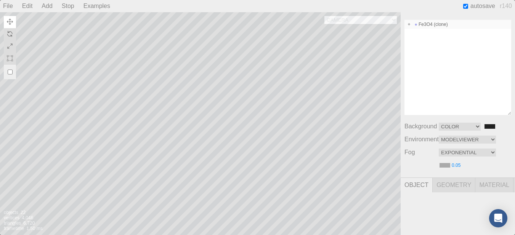
type input "0.000"
type input "0.00 °"
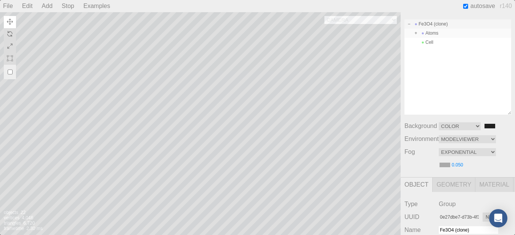
click at [419, 37] on div "Atoms" at bounding box center [457, 33] width 107 height 9
type input "4a77507c-bf9e-46cf-880c-3ad7dde7fff7"
type input "Atoms"
type input "0.00 °"
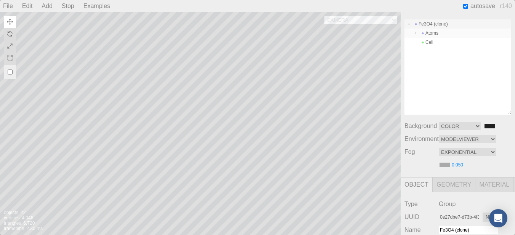
type input "0.00 °"
click at [420, 41] on span at bounding box center [422, 42] width 5 height 5
type input "5b65cb5b-1eef-4e91-9066-b682d5bb1ff8"
type input "Cell"
type input "0.00 °"
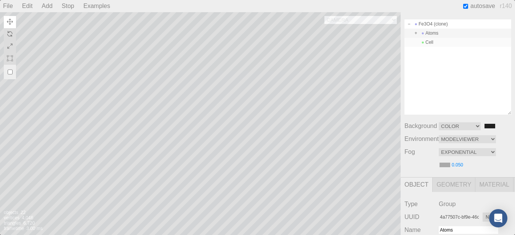
type input "0.00 °"
click at [438, 36] on div "Atoms" at bounding box center [457, 33] width 107 height 9
type input "4a77507c-bf9e-46cf-880c-3ad7dde7fff7"
type input "Atoms"
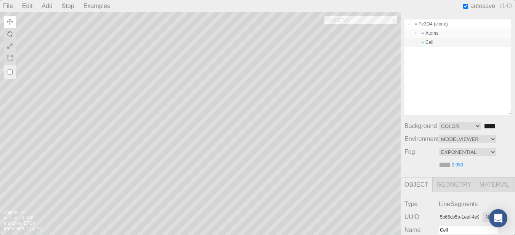
type input "0.00 °"
click at [478, 183] on span "Material" at bounding box center [494, 185] width 38 height 14
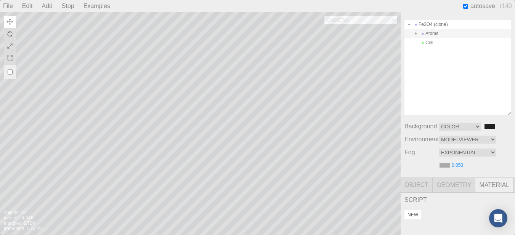
click at [417, 217] on button "New" at bounding box center [412, 214] width 17 height 9
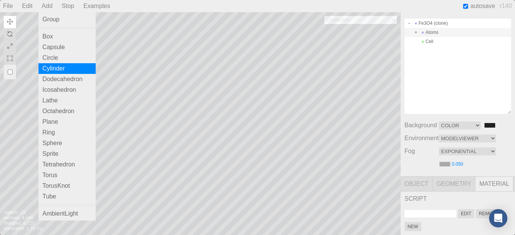
click at [69, 71] on div "Cylinder" at bounding box center [67, 68] width 57 height 11
type input "12c7ffa9-5864-4e45-bff1-86ec1f513626"
type input "#ffffff"
type input "#000000"
type input "1.00"
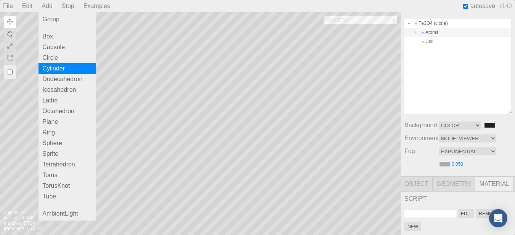
type input "1.00"
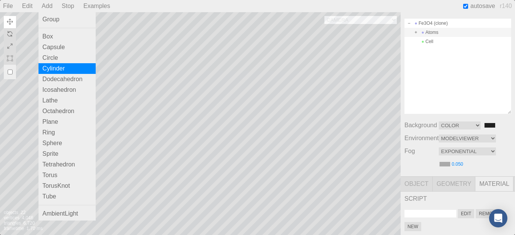
type input "1.00"
select select "MeshStandardMaterial"
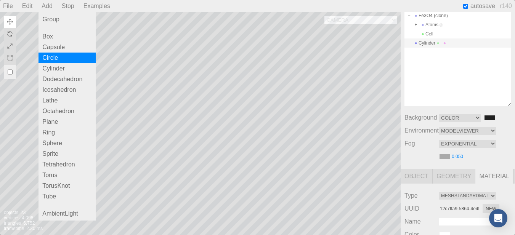
click at [65, 61] on div "Circle" at bounding box center [67, 58] width 57 height 11
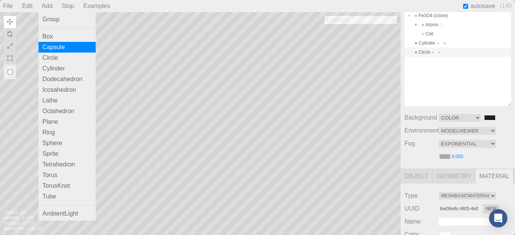
click at [61, 47] on div "Capsule" at bounding box center [67, 47] width 57 height 11
type input "e906f299-736f-492a-9ff4-be83dee25ec6"
